Goal: Navigation & Orientation: Find specific page/section

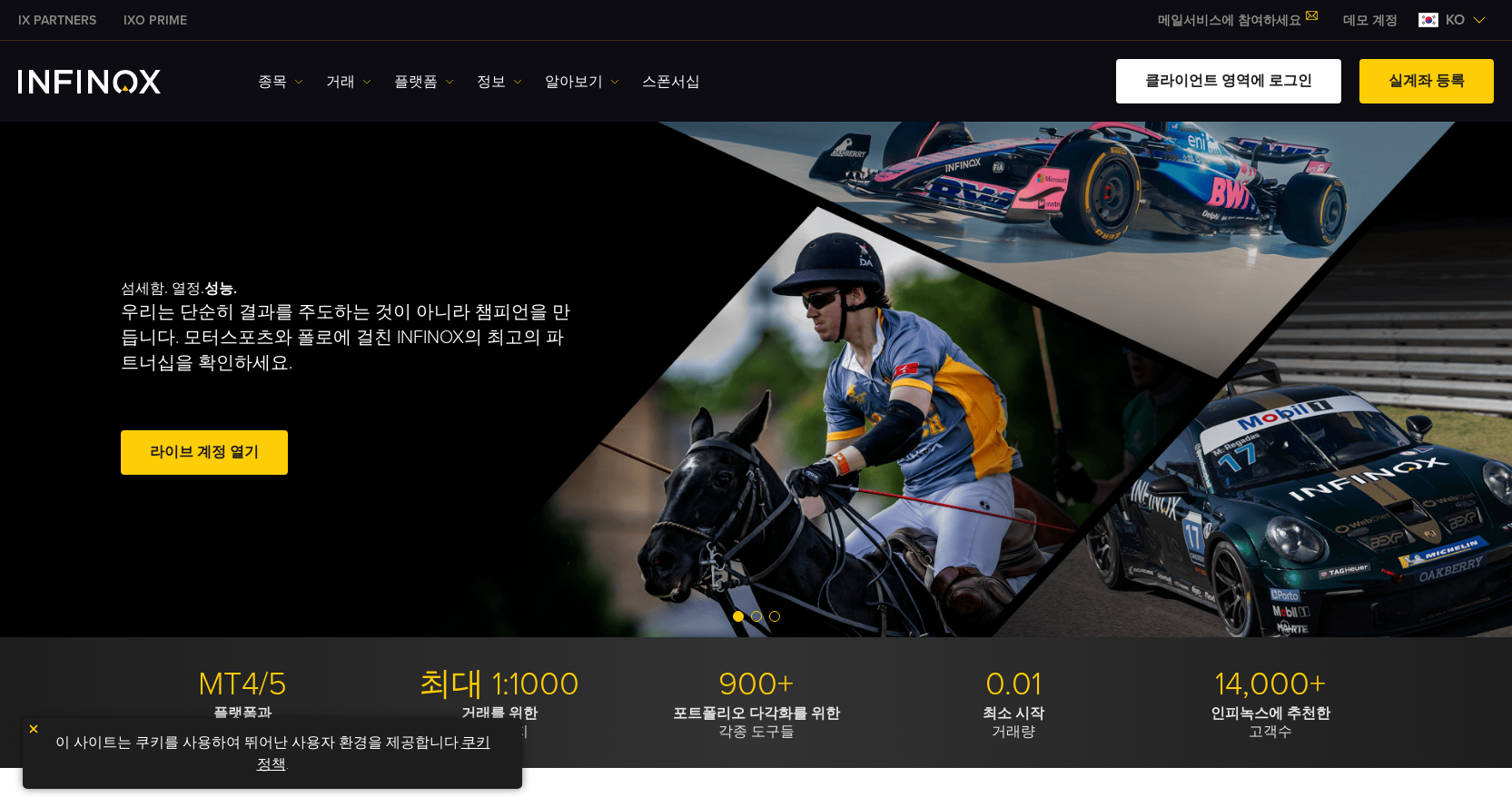
click at [1232, 84] on link "클라이언트 영역에 로그인" at bounding box center [1227, 81] width 225 height 44
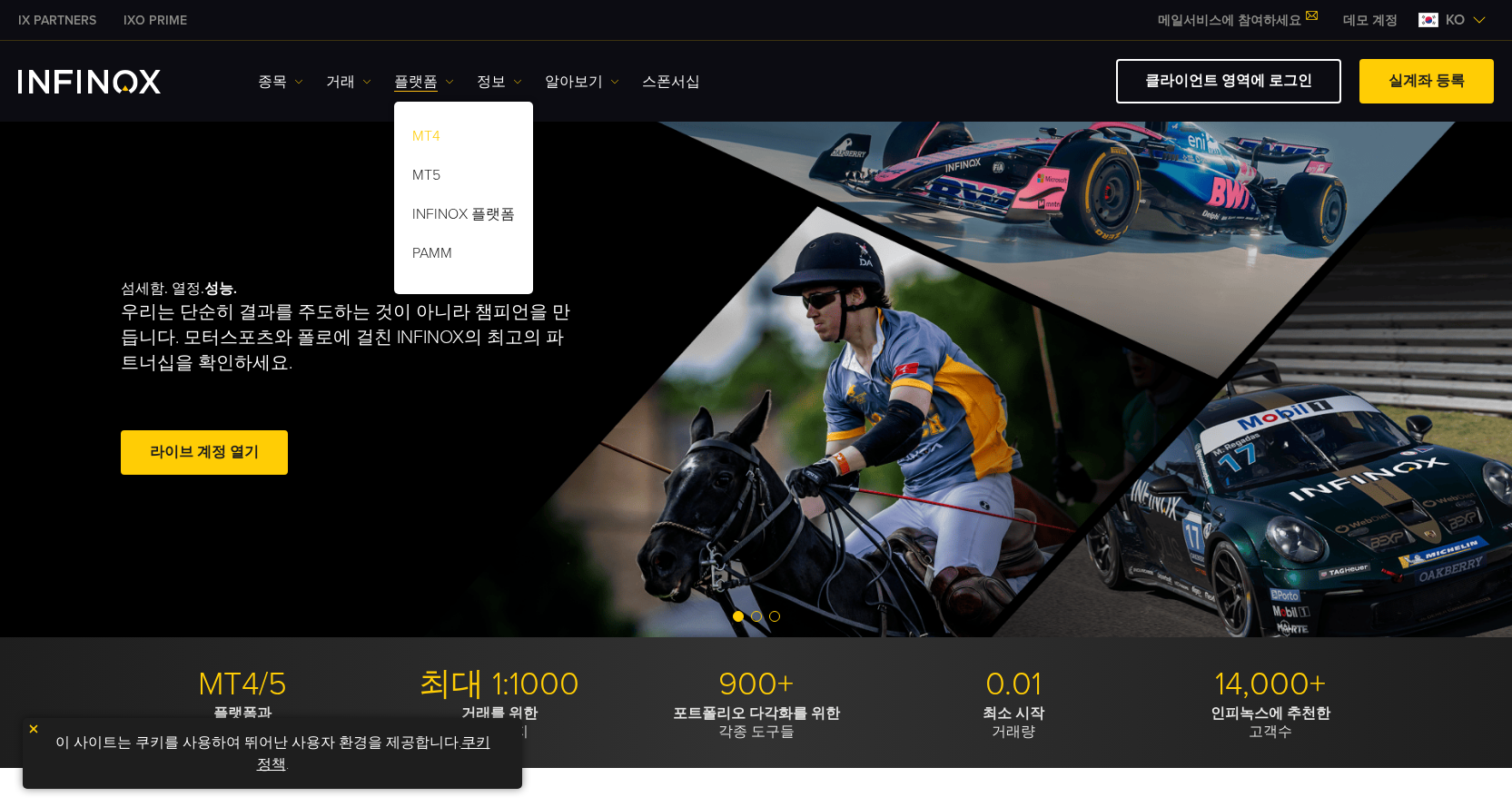
click at [416, 127] on link "MT4" at bounding box center [462, 139] width 138 height 39
